Goal: Task Accomplishment & Management: Complete application form

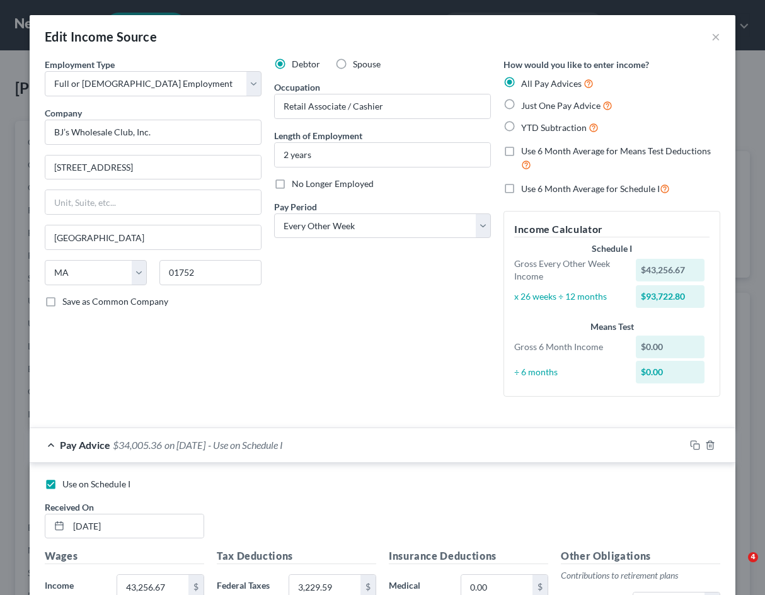
select select "0"
select select "22"
select select "2"
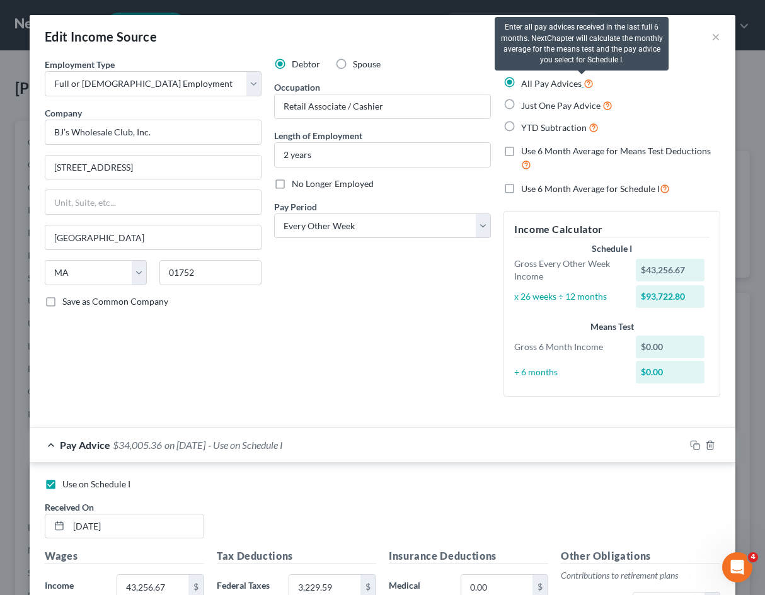
click at [583, 81] on icon at bounding box center [588, 83] width 10 height 12
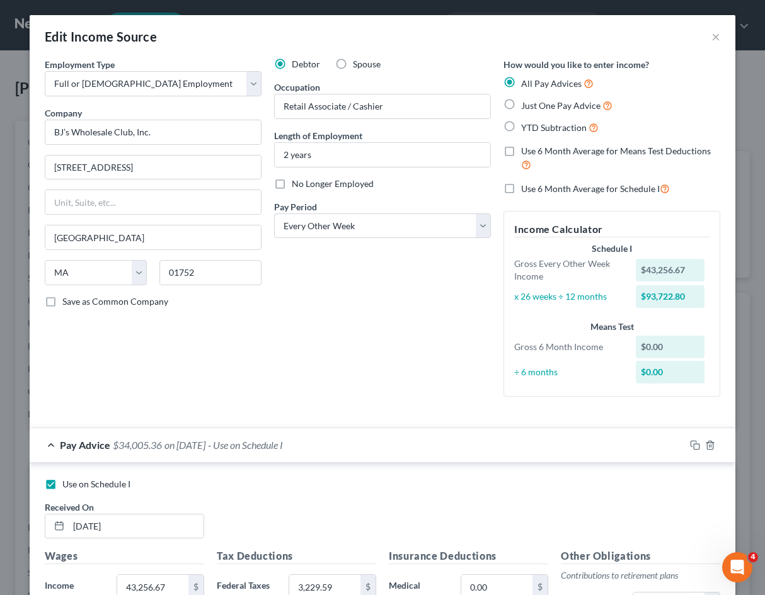
click at [521, 127] on label "YTD Subtraction" at bounding box center [559, 127] width 77 height 14
click at [526, 127] on input "YTD Subtraction" at bounding box center [530, 124] width 8 height 8
radio input "true"
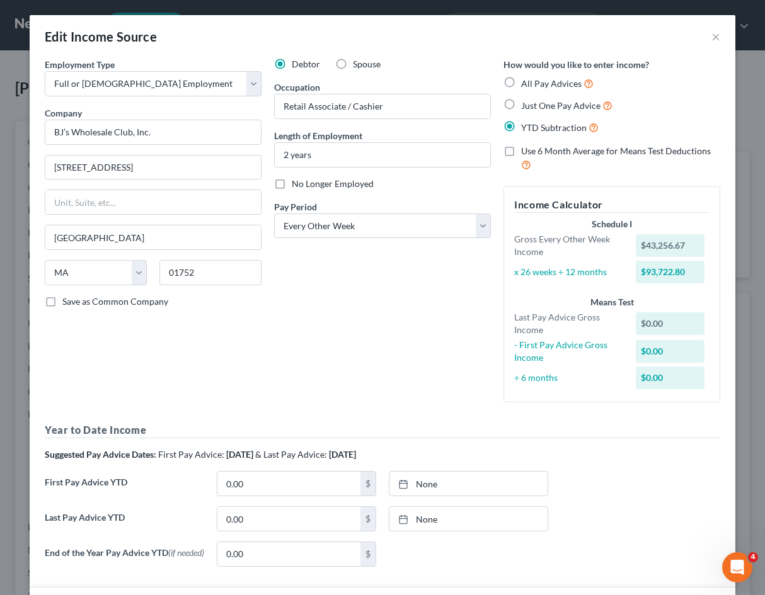
click at [521, 104] on label "Just One Pay Advice" at bounding box center [566, 105] width 91 height 14
click at [526, 104] on input "Just One Pay Advice" at bounding box center [530, 102] width 8 height 8
radio input "true"
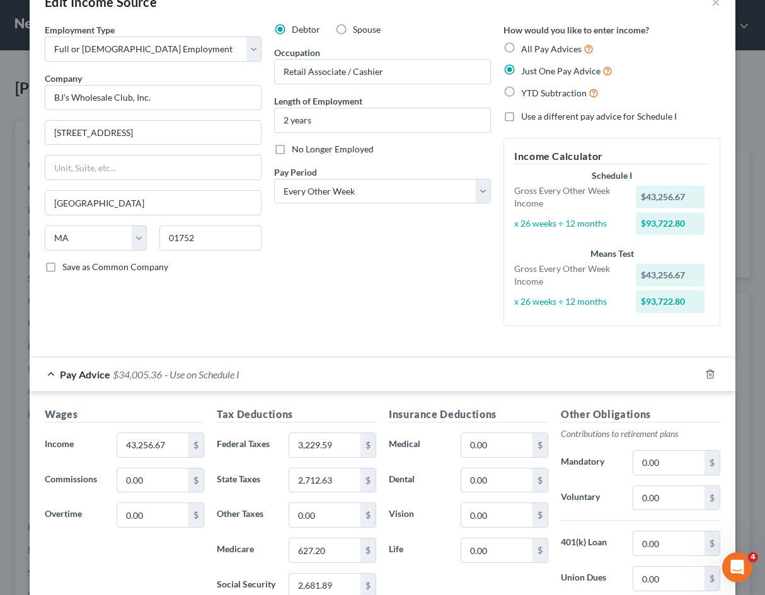
scroll to position [63, 0]
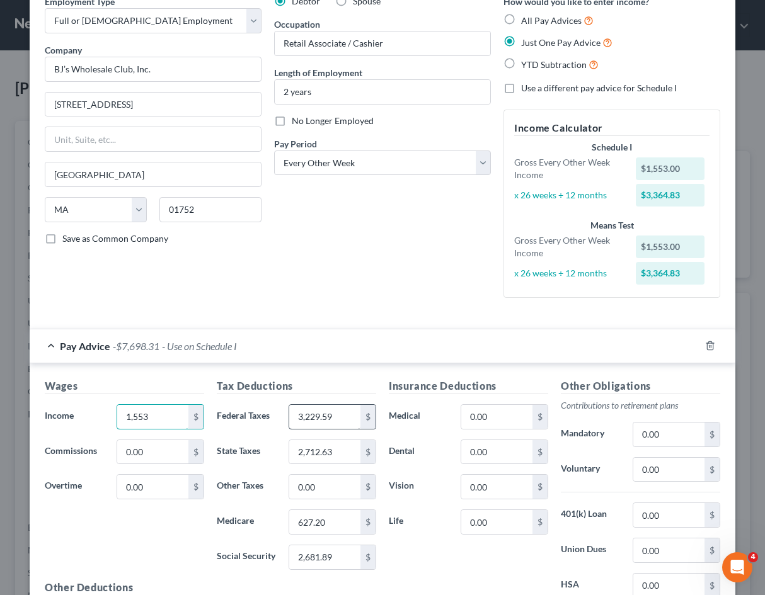
type input "1,553"
click at [309, 418] on input "3,229.59" at bounding box center [324, 417] width 71 height 24
click at [316, 450] on input "2,712.63" at bounding box center [324, 452] width 71 height 24
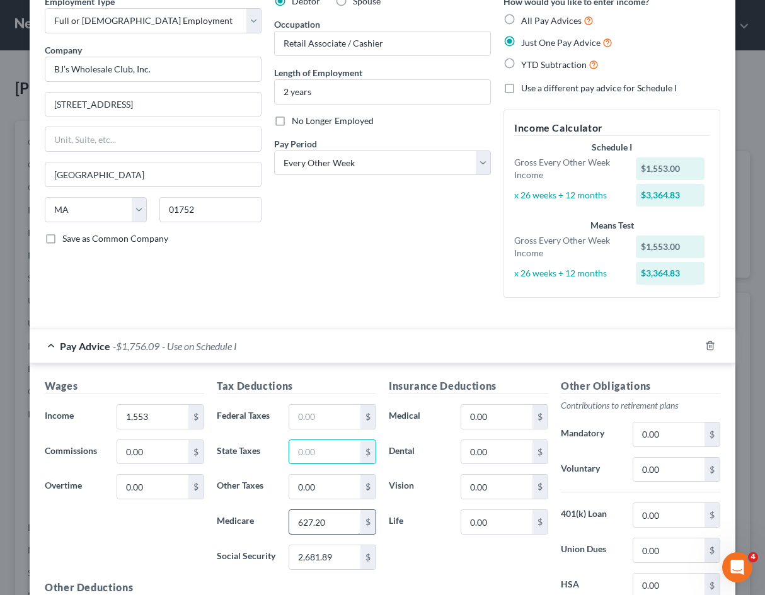
click at [330, 526] on input "627.20" at bounding box center [324, 522] width 71 height 24
click at [321, 549] on input "2,681.89" at bounding box center [324, 558] width 71 height 24
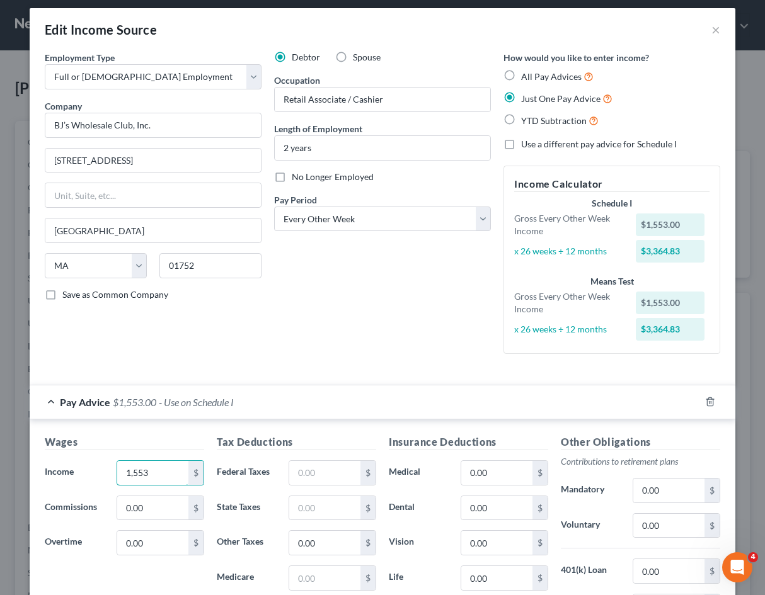
scroll to position [0, 0]
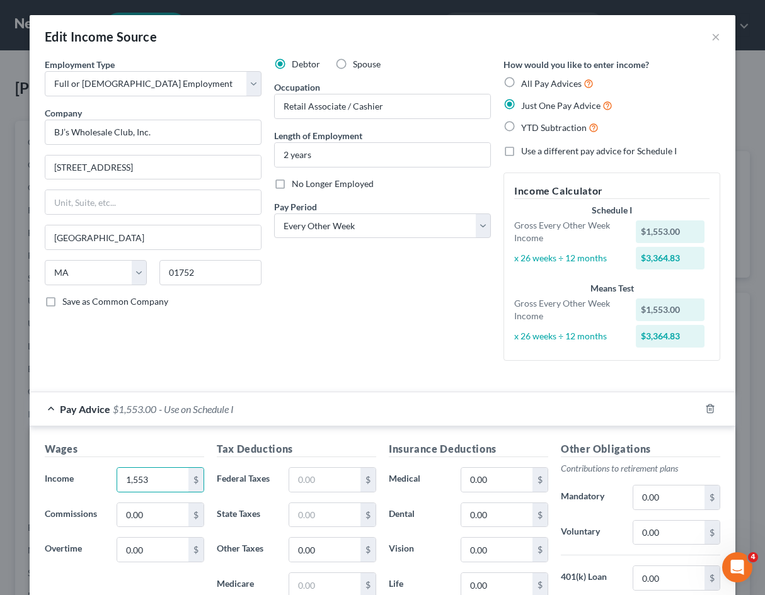
click at [521, 150] on label "Use a different pay advice for Schedule I" at bounding box center [599, 151] width 156 height 13
click at [526, 150] on input "Use a different pay advice for Schedule I" at bounding box center [530, 149] width 8 height 8
click at [521, 151] on label "Use a different pay advice for Schedule I" at bounding box center [599, 151] width 156 height 13
click at [526, 151] on input "Use a different pay advice for Schedule I" at bounding box center [530, 149] width 8 height 8
checkbox input "false"
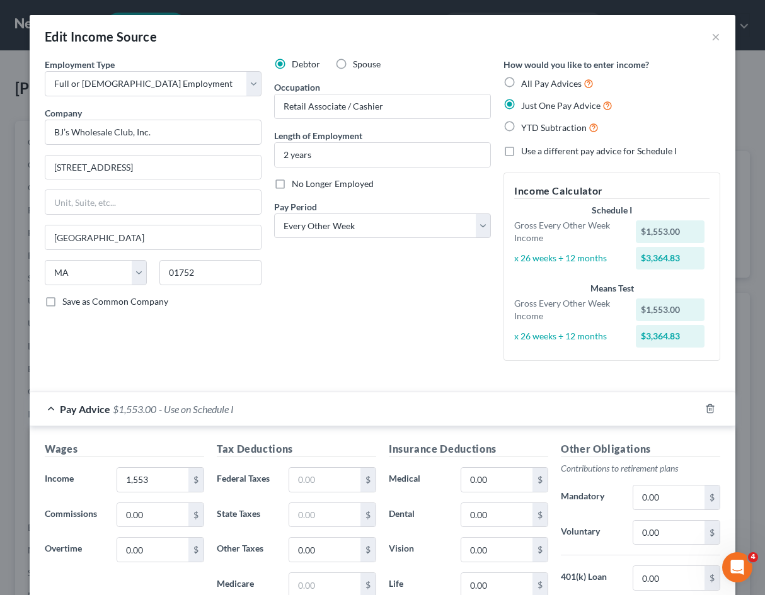
click at [521, 83] on label "All Pay Advices" at bounding box center [557, 83] width 72 height 14
click at [526, 83] on input "All Pay Advices" at bounding box center [530, 80] width 8 height 8
radio input "true"
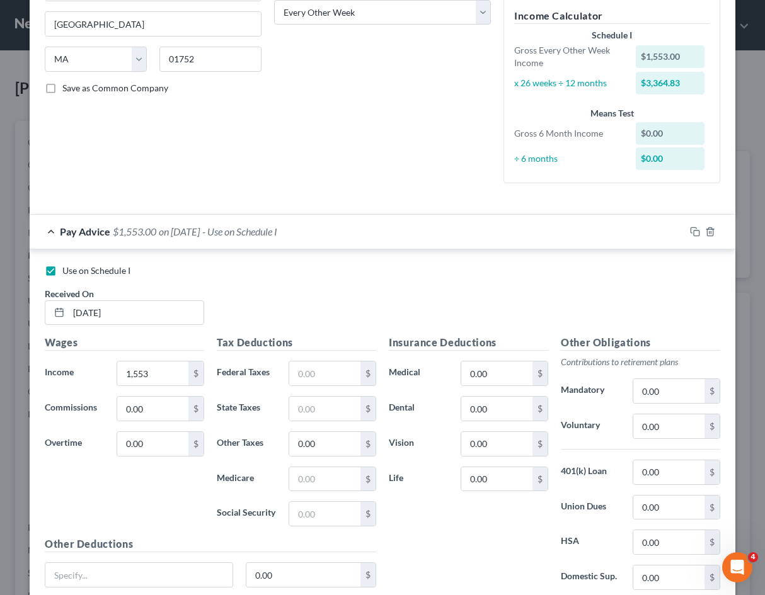
scroll to position [190, 0]
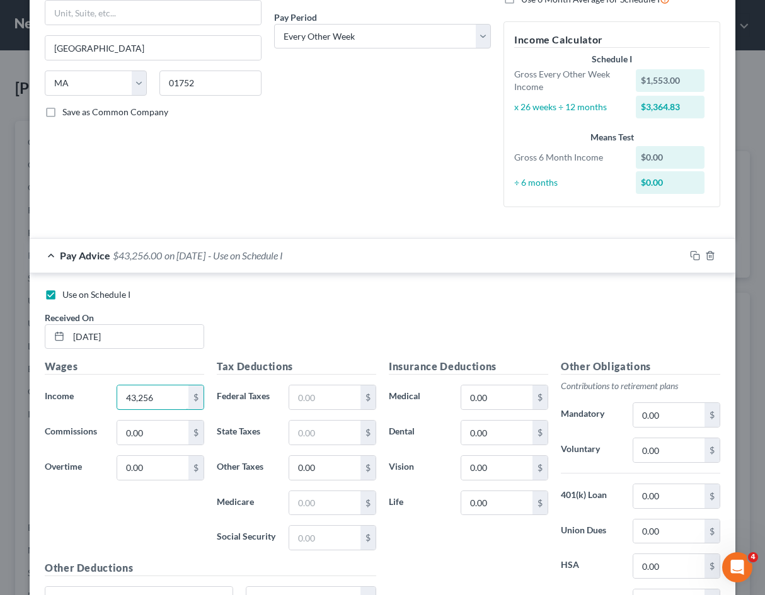
type input "43,256"
click at [323, 315] on div "Use on Schedule I Received On * [DATE]" at bounding box center [382, 324] width 688 height 71
click at [408, 327] on div "Use on Schedule I Received On * [DATE]" at bounding box center [382, 324] width 688 height 71
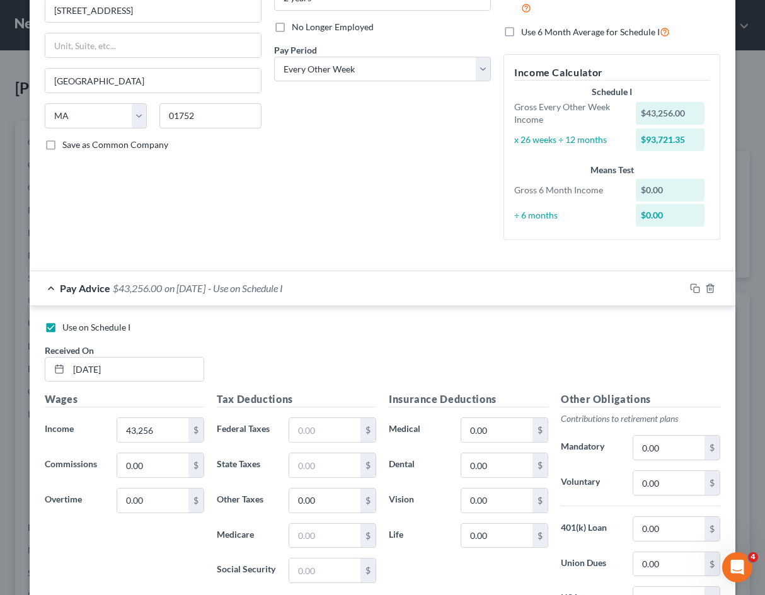
scroll to position [127, 0]
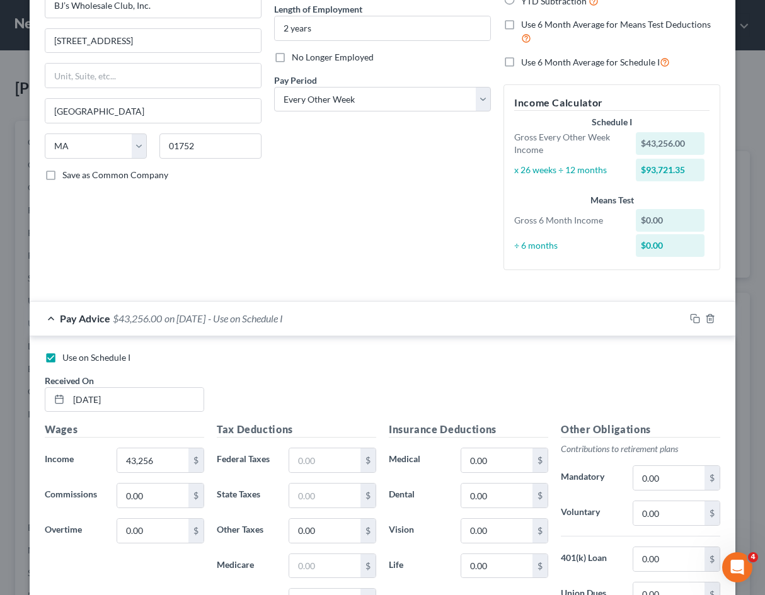
click at [424, 210] on div "Debtor Spouse Occupation Retail Associate / Cashier Length of Employment 2 year…" at bounding box center [382, 105] width 229 height 349
click at [381, 376] on div "Use on Schedule I Received On * [DATE]" at bounding box center [382, 387] width 688 height 71
click at [137, 464] on input "text" at bounding box center [152, 461] width 71 height 24
type input "1,500"
click at [263, 414] on div "Use on Schedule I Received On * [DATE]" at bounding box center [382, 387] width 688 height 71
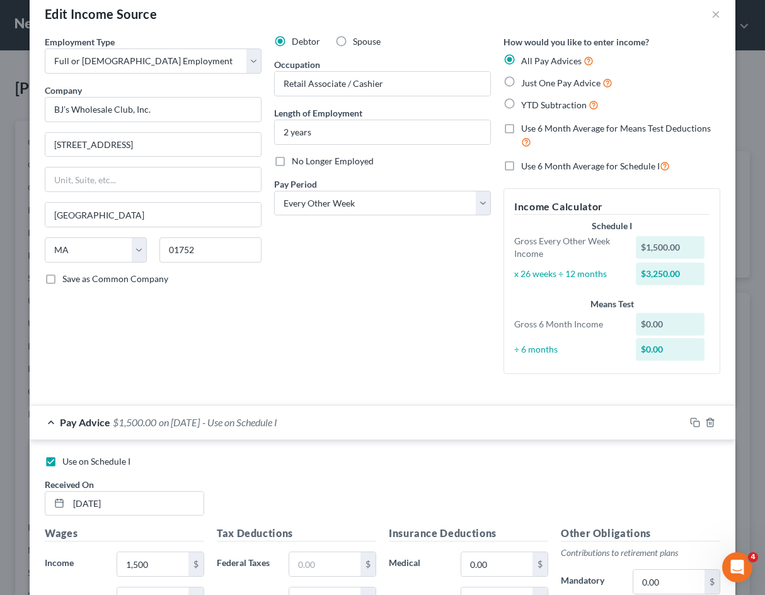
scroll to position [0, 0]
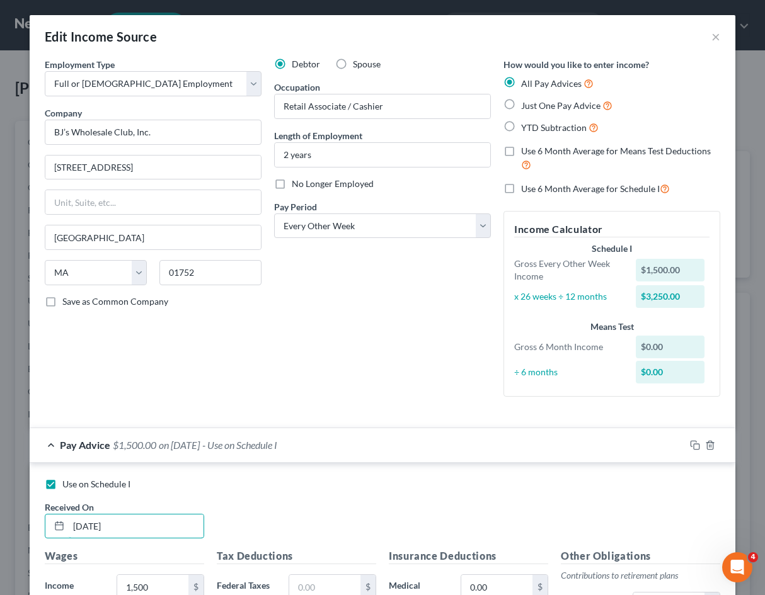
drag, startPoint x: 122, startPoint y: 536, endPoint x: 10, endPoint y: 536, distance: 111.5
click at [10, 536] on div "Edit Income Source × Employment Type * Select Full or [DEMOGRAPHIC_DATA] Employ…" at bounding box center [382, 297] width 765 height 595
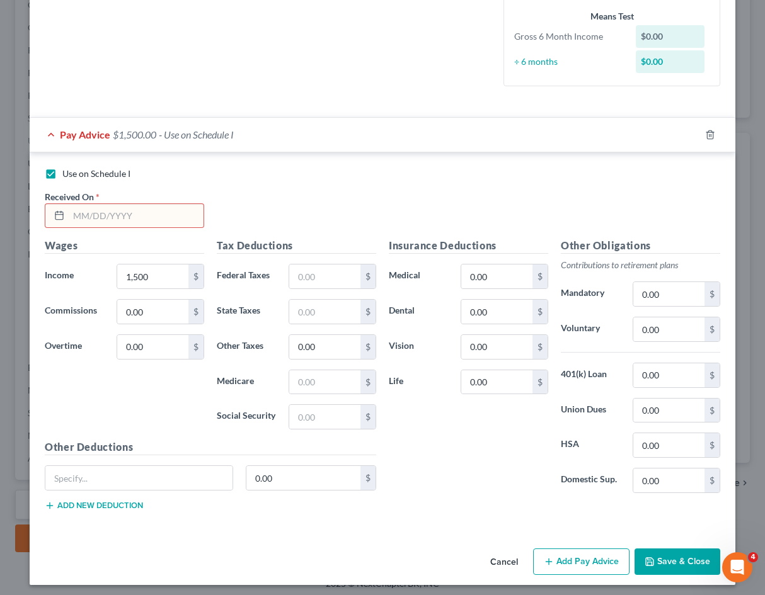
scroll to position [629786, 629706]
click at [140, 282] on input "1,500" at bounding box center [152, 277] width 71 height 24
click at [140, 281] on input "1,500" at bounding box center [152, 277] width 71 height 24
click at [140, 280] on input "1,500" at bounding box center [152, 277] width 71 height 24
paste input "664.0"
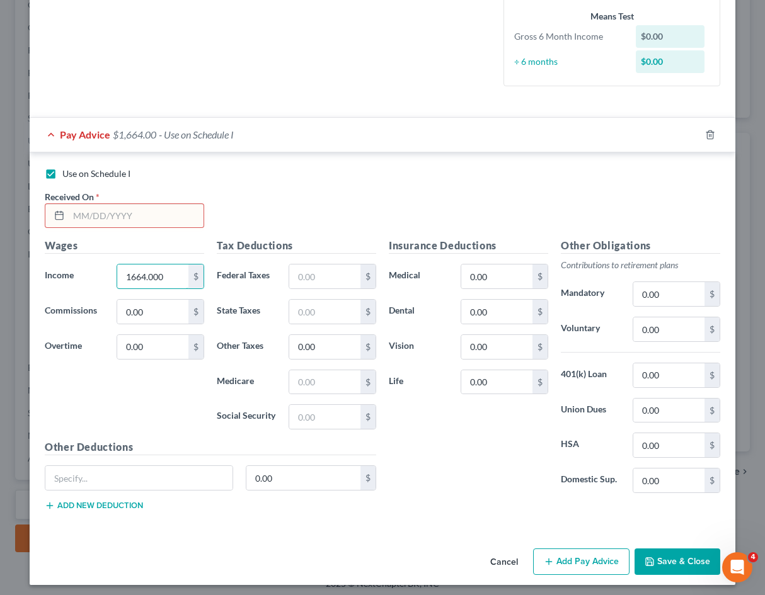
type input "1664.000"
paste input "124.00"
type input "124.00"
paste input "105.00"
type input "105.00"
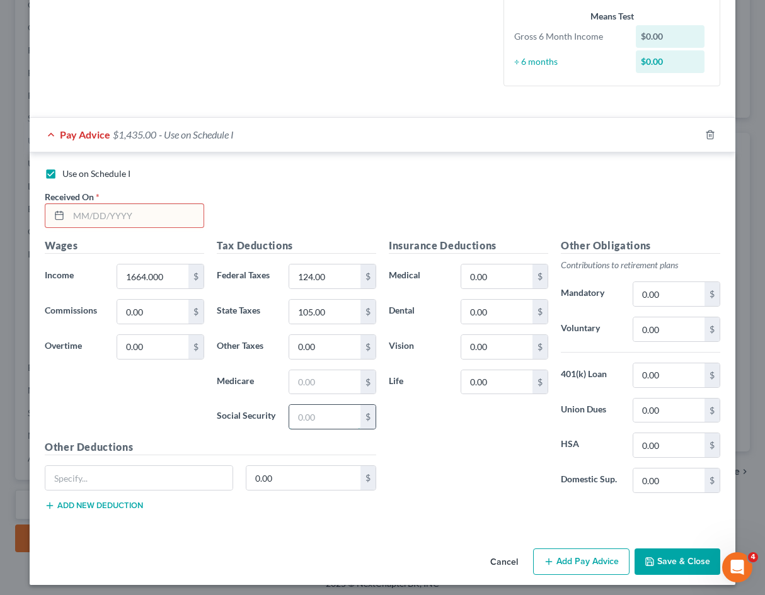
paste input "103.00"
type input "103.00"
paste input "24.00"
type input "24.00"
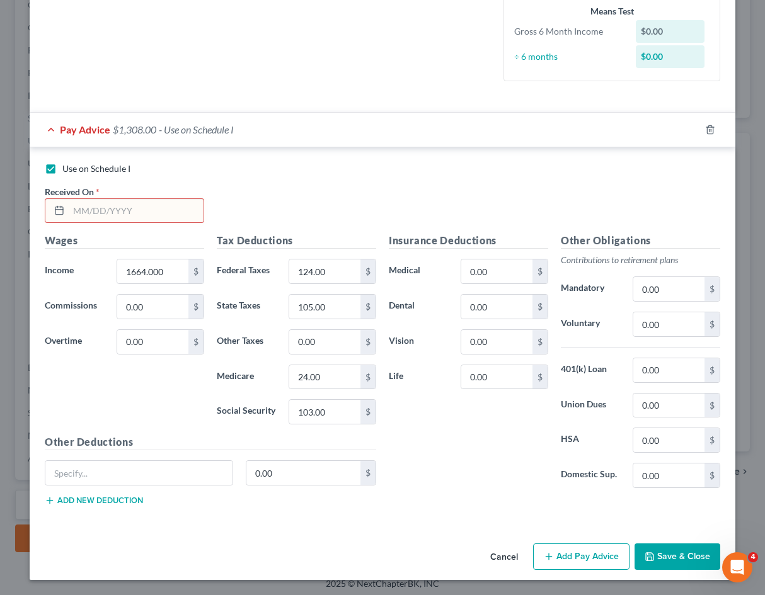
click at [539, 457] on div "Insurance Deductions Medical 0.00 $ Dental 0.00 $ Vision 0.00 $ Life 0.00 $" at bounding box center [468, 365] width 172 height 265
paste input "[DATE]"
type input "[DATE]"
click at [386, 201] on div "Use on Schedule I Received On * [DATE]" at bounding box center [382, 198] width 688 height 71
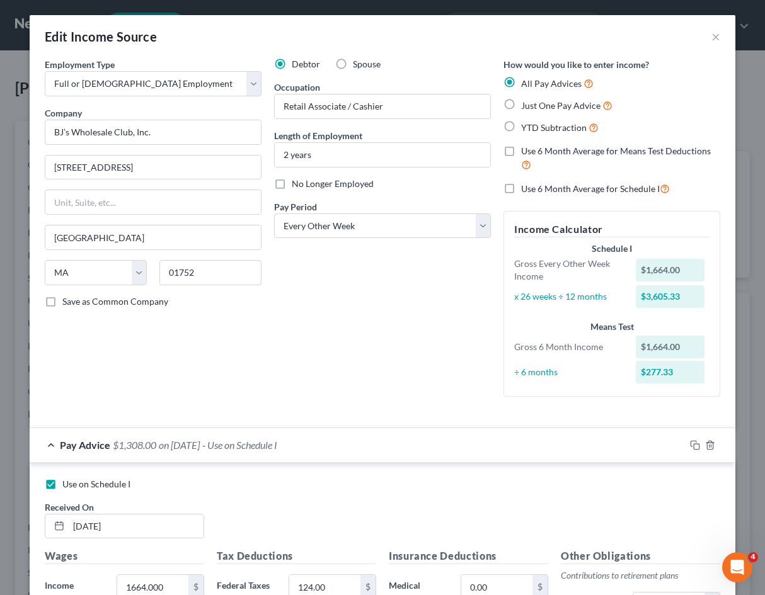
scroll to position [165, 0]
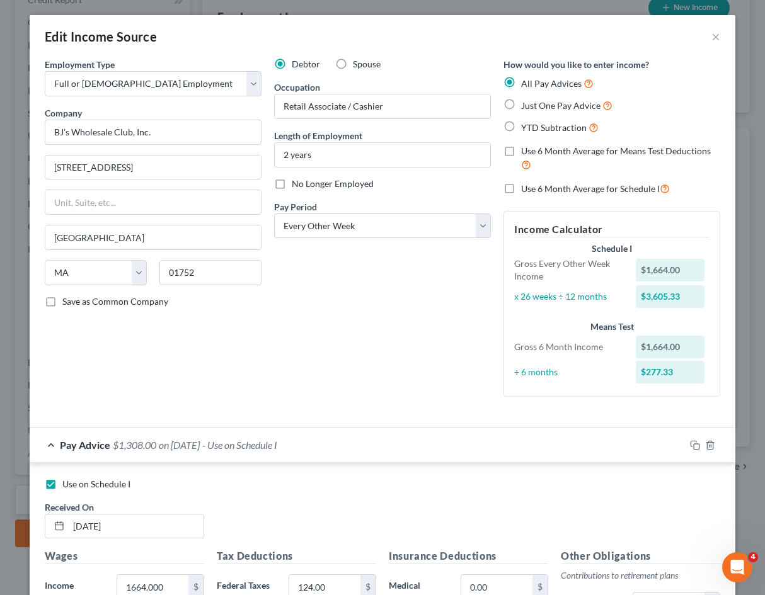
click at [330, 346] on div "Debtor Spouse Occupation Retail Associate / Cashier Length of Employment 2 year…" at bounding box center [382, 232] width 229 height 349
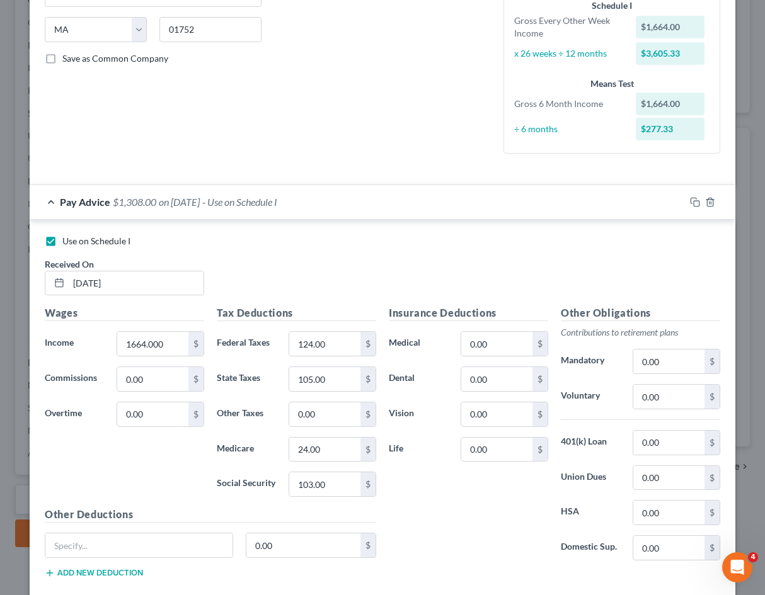
scroll to position [252, 0]
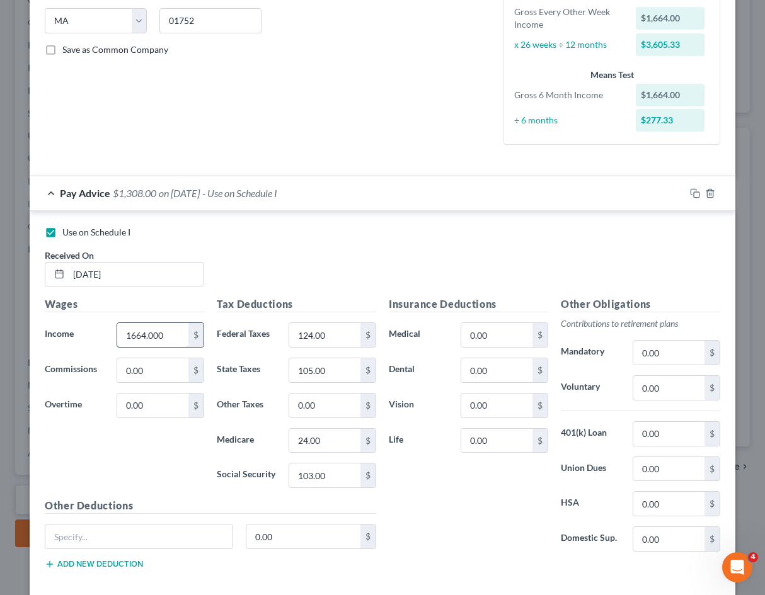
click at [152, 336] on input "1664.000" at bounding box center [152, 335] width 71 height 24
click at [151, 336] on input "1664.000" at bounding box center [152, 335] width 71 height 24
paste input "$1,664"
type input "$1,664"
click at [384, 237] on div "Use on Schedule I" at bounding box center [382, 232] width 675 height 13
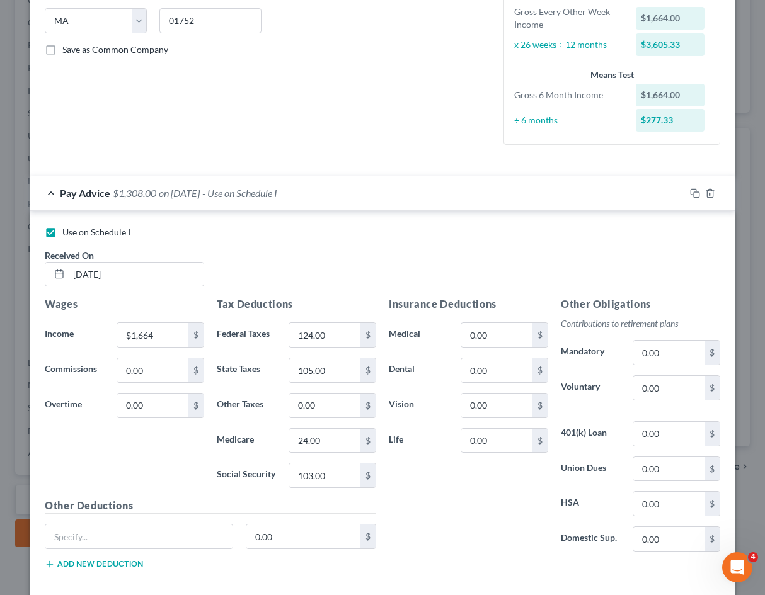
click at [490, 266] on div "Use on Schedule I Received On * [DATE]" at bounding box center [382, 261] width 688 height 71
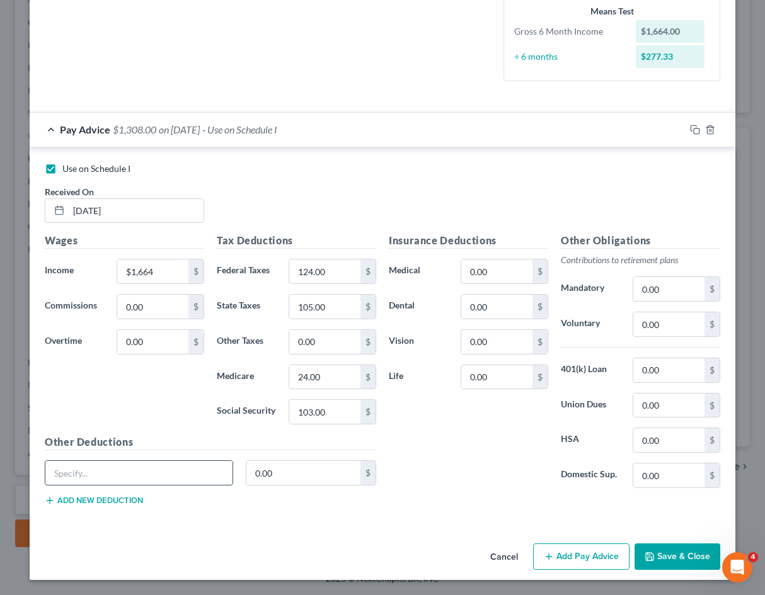
click at [152, 466] on input "text" at bounding box center [138, 473] width 187 height 24
click at [135, 497] on button "Add new deduction" at bounding box center [94, 501] width 98 height 10
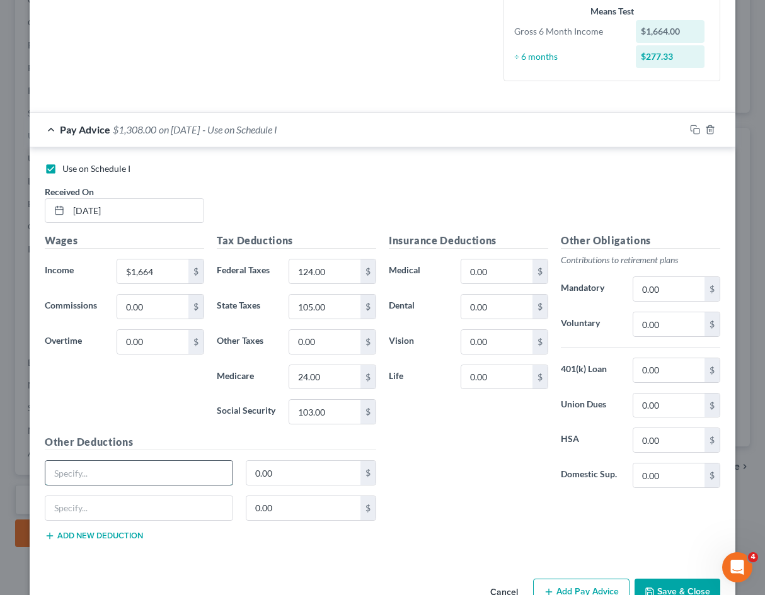
click at [160, 478] on input "text" at bounding box center [138, 473] width 187 height 24
type input "Garnishment"
click at [278, 471] on input "0.00" at bounding box center [303, 473] width 115 height 24
paste input "526"
type input "526"
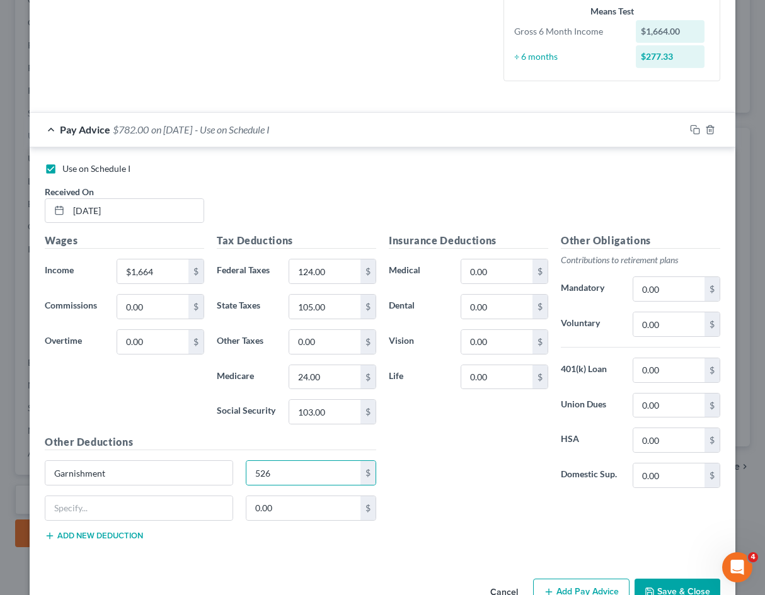
click at [438, 479] on div "Insurance Deductions Medical 0.00 $ Dental 0.00 $ Vision 0.00 $ Life 0.00 $" at bounding box center [468, 365] width 172 height 265
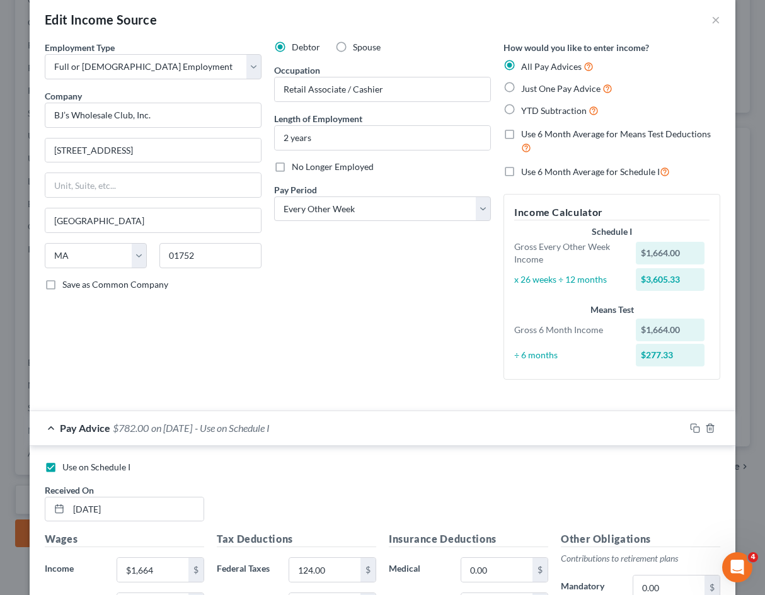
scroll to position [0, 0]
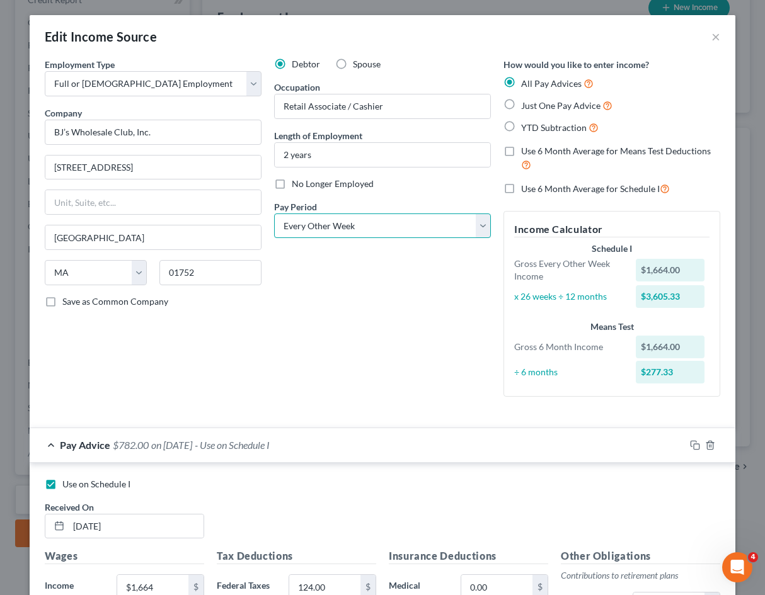
click at [375, 236] on select "Select Monthly Twice Monthly Every Other Week Weekly" at bounding box center [382, 226] width 217 height 25
click at [374, 379] on div "Debtor Spouse Occupation Retail Associate / Cashier Length of Employment 2 year…" at bounding box center [382, 232] width 229 height 349
click at [343, 377] on div "Debtor Spouse Occupation Retail Associate / Cashier Length of Employment 2 year…" at bounding box center [382, 232] width 229 height 349
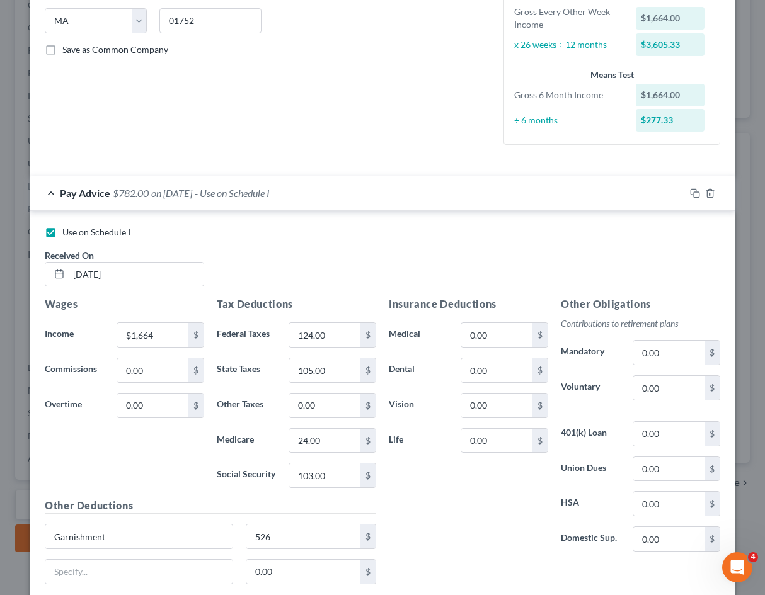
scroll to position [629786, 629706]
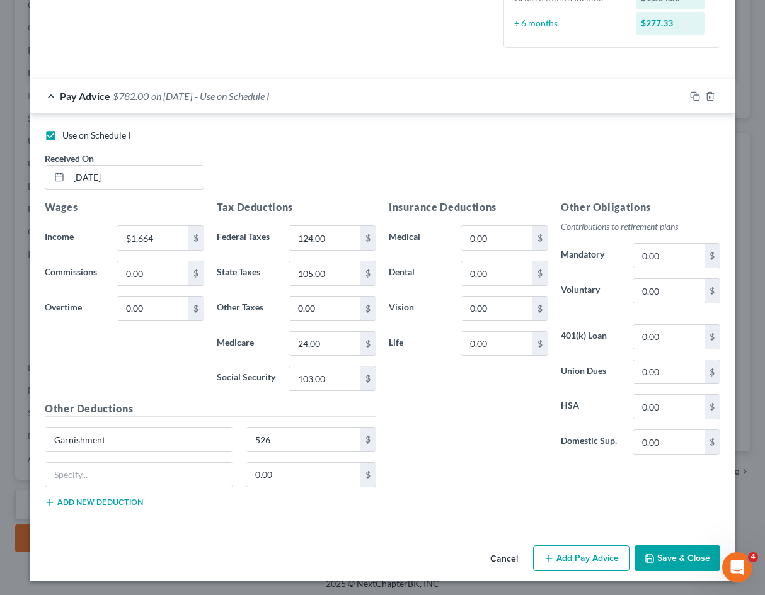
scroll to position [350, 0]
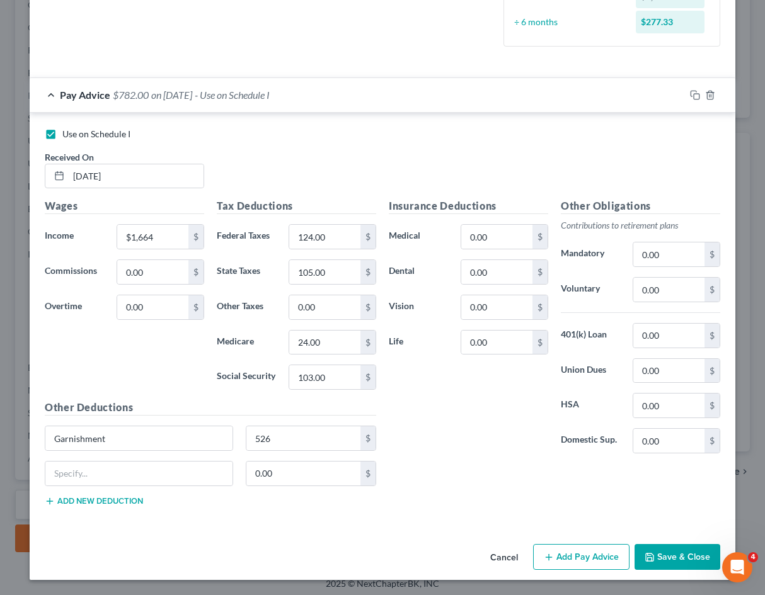
drag, startPoint x: 484, startPoint y: 488, endPoint x: 463, endPoint y: 513, distance: 33.6
click at [484, 488] on div "Insurance Deductions Medical 0.00 $ Dental 0.00 $ Vision 0.00 $ Life 0.00 $ Oth…" at bounding box center [554, 357] width 344 height 318
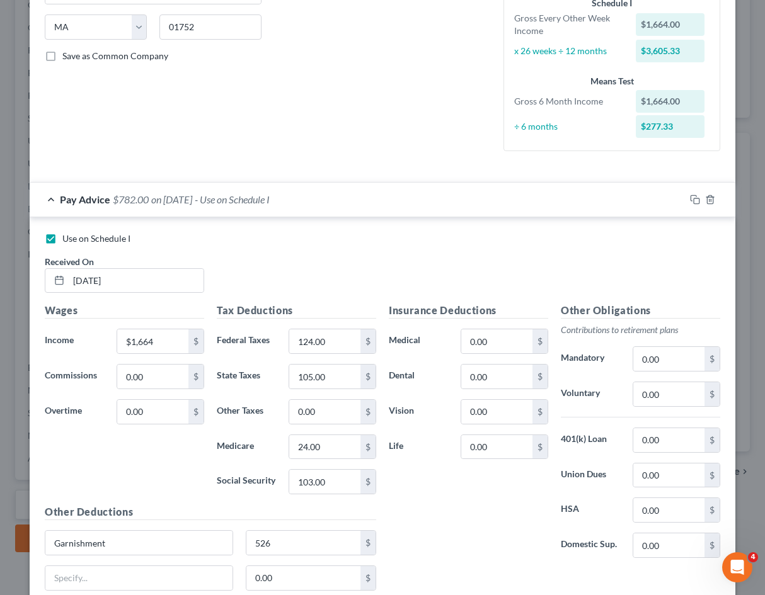
scroll to position [224, 0]
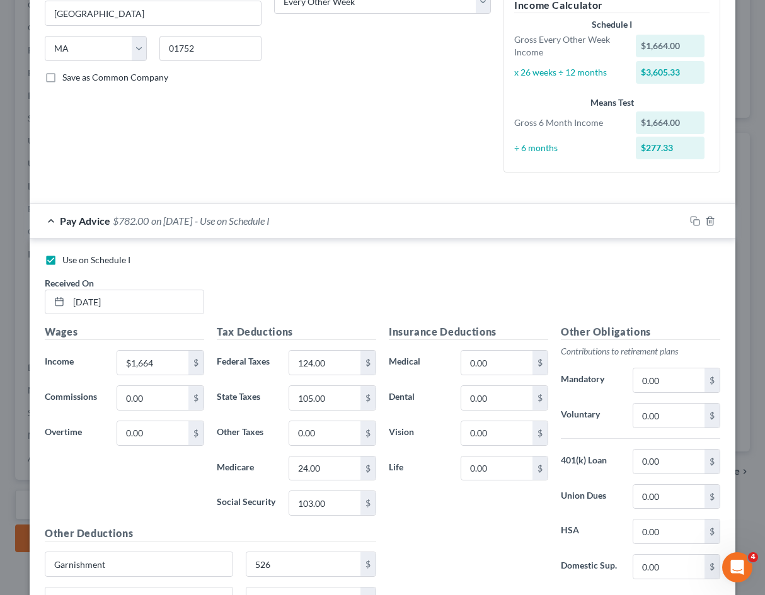
click at [370, 143] on div "Debtor Spouse Occupation Retail Associate / Cashier Length of Employment 2 year…" at bounding box center [382, 8] width 229 height 349
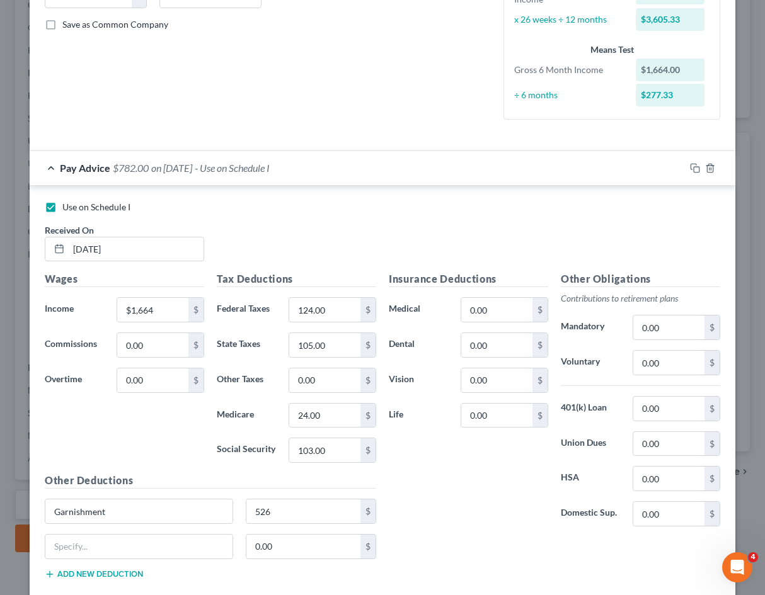
scroll to position [0, 0]
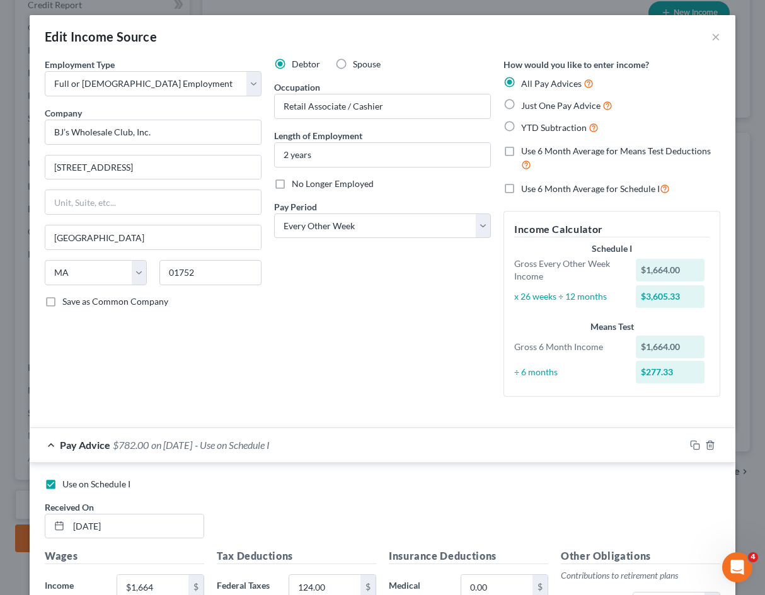
click at [413, 340] on div "Debtor Spouse Occupation Retail Associate / Cashier Length of Employment 2 year…" at bounding box center [382, 232] width 229 height 349
click at [438, 367] on div "Debtor Spouse Occupation Retail Associate / Cashier Length of Employment 2 year…" at bounding box center [382, 232] width 229 height 349
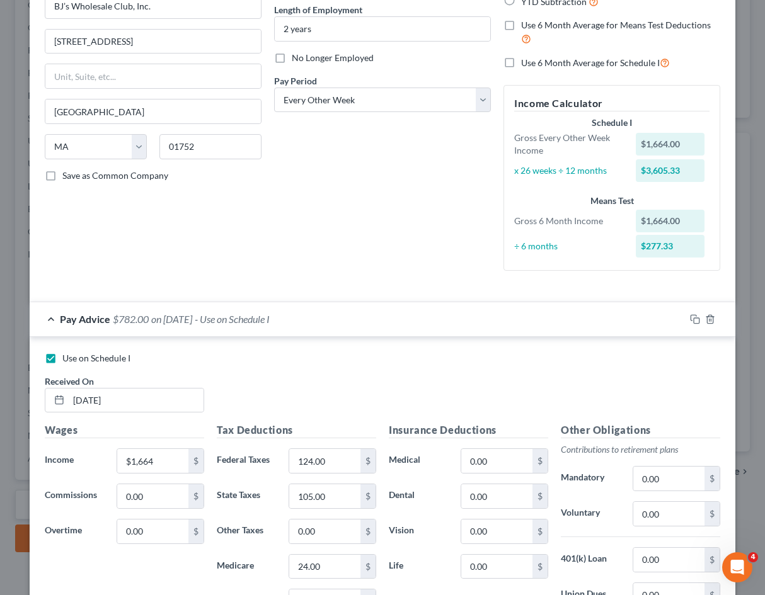
scroll to position [189, 0]
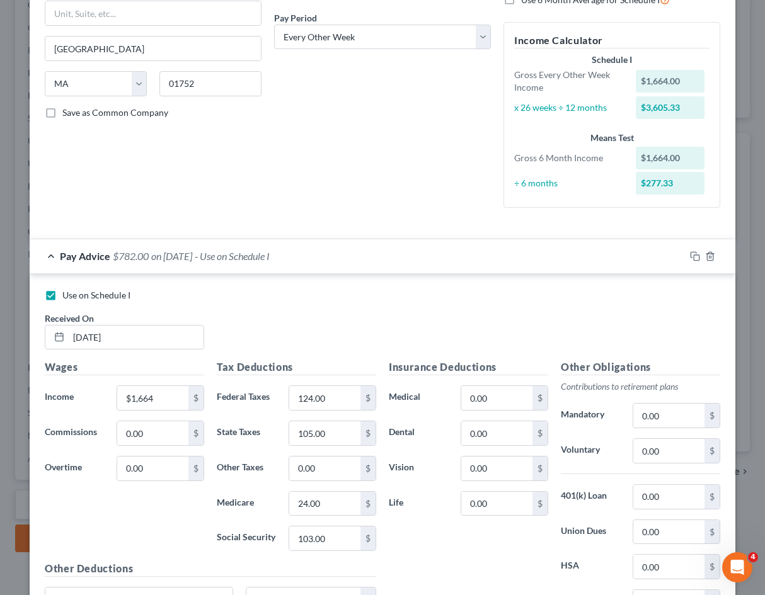
click at [366, 323] on div "Use on Schedule I Received On * [DATE]" at bounding box center [382, 324] width 688 height 71
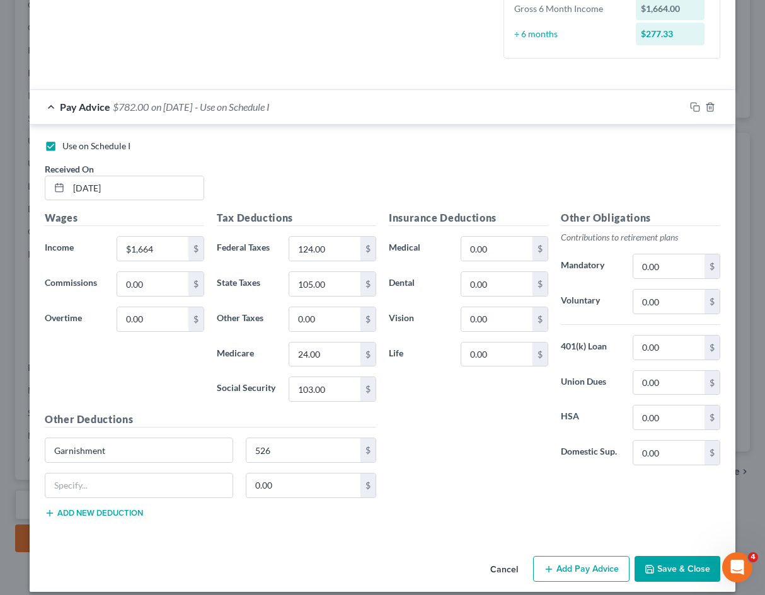
scroll to position [350, 0]
